Goal: Use online tool/utility

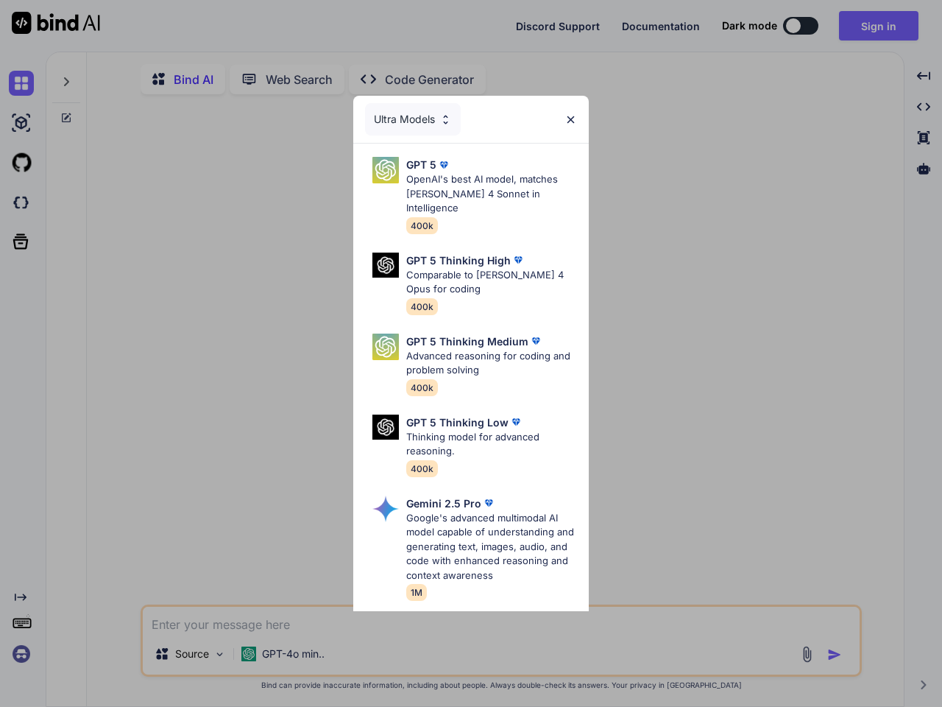
type textarea "x"
click at [413, 119] on div "Ultra Models" at bounding box center [413, 119] width 96 height 32
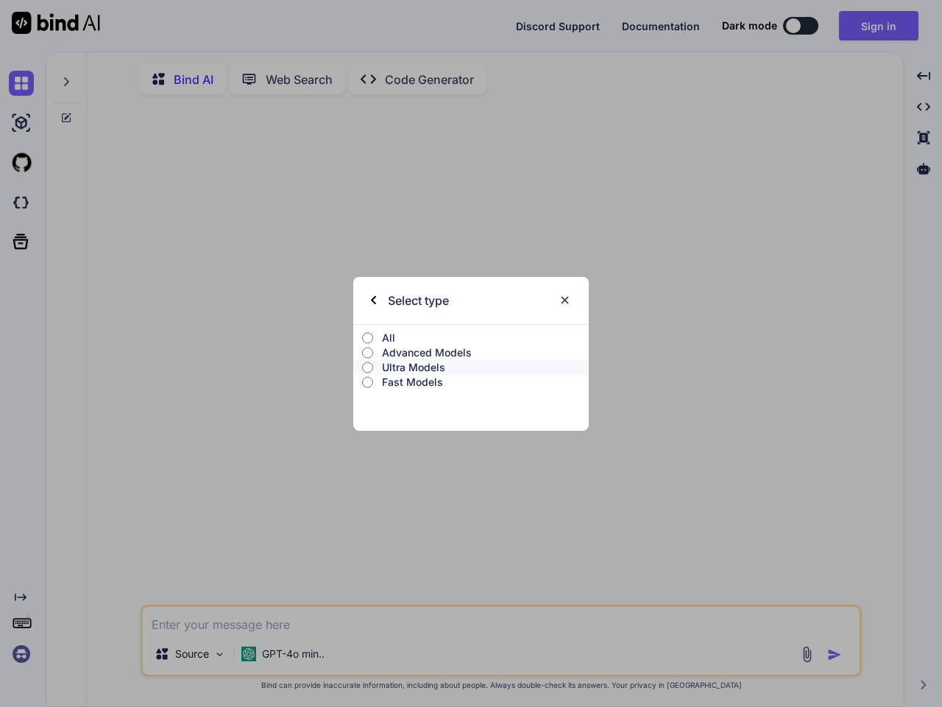
click at [571, 119] on div "Select type All Advanced Models Ultra Models Fast Models" at bounding box center [471, 353] width 942 height 707
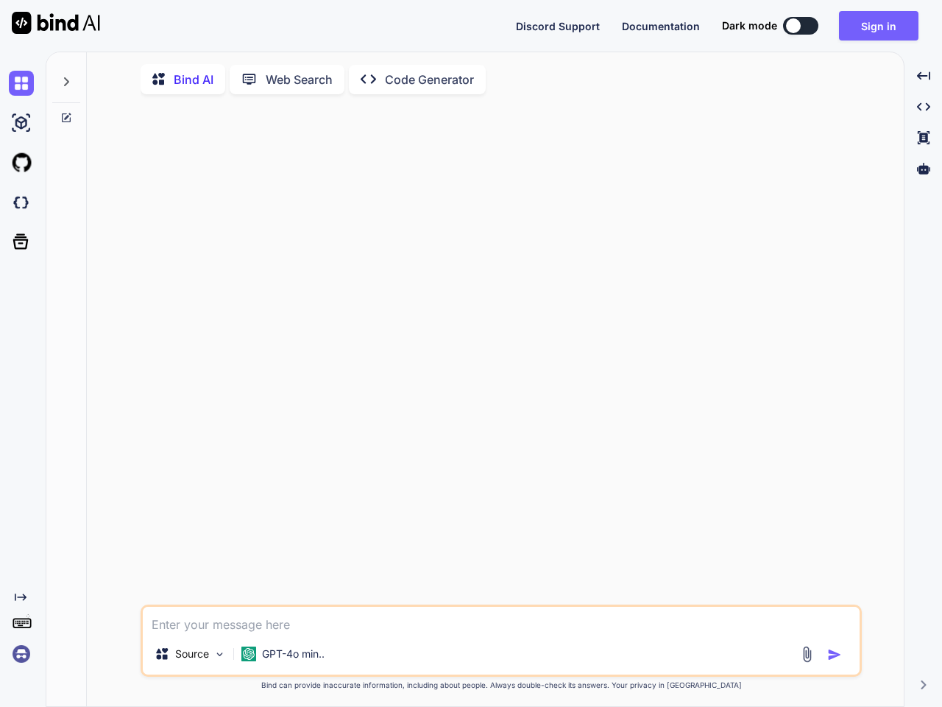
click at [465, 188] on div at bounding box center [503, 355] width 719 height 498
click at [465, 269] on div at bounding box center [503, 355] width 719 height 498
click at [465, 350] on div at bounding box center [503, 355] width 719 height 498
click at [465, 431] on div at bounding box center [503, 355] width 719 height 498
click at [465, 533] on div at bounding box center [503, 355] width 719 height 498
